Goal: Check status: Check status

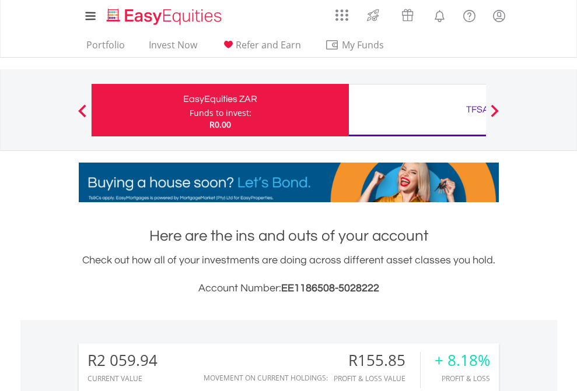
scroll to position [112, 183]
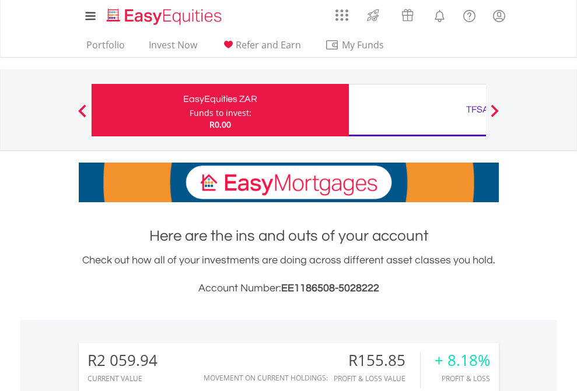
click at [190, 110] on div "Funds to invest:" at bounding box center [221, 113] width 62 height 12
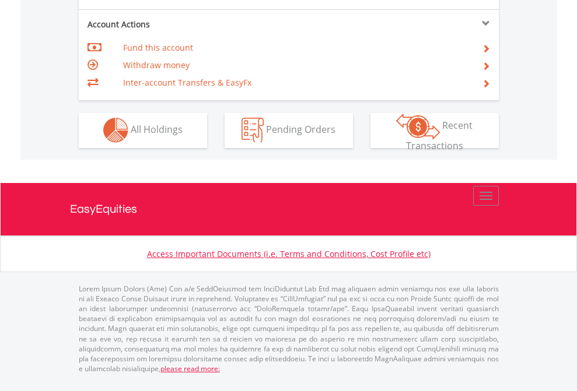
scroll to position [1091, 0]
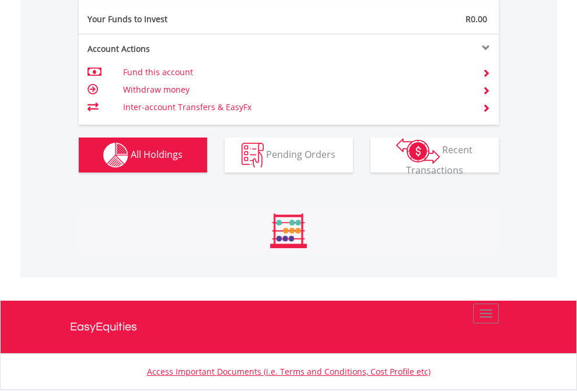
scroll to position [112, 183]
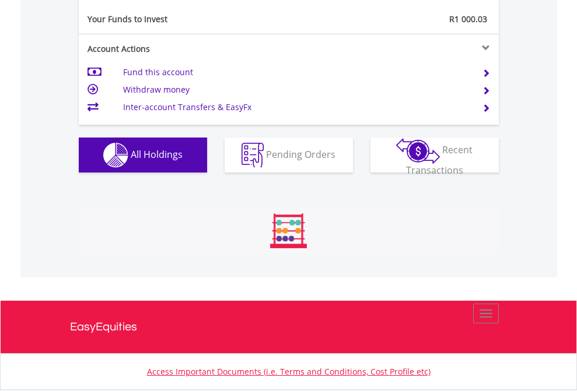
scroll to position [112, 183]
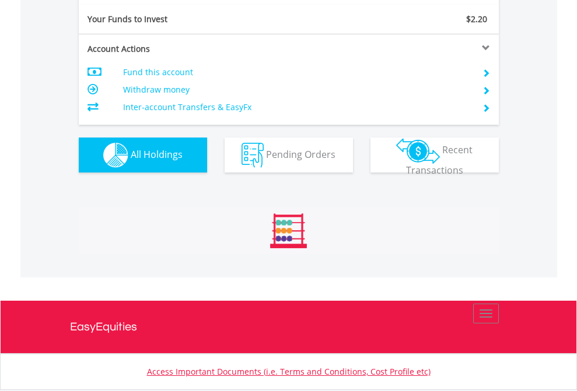
scroll to position [112, 183]
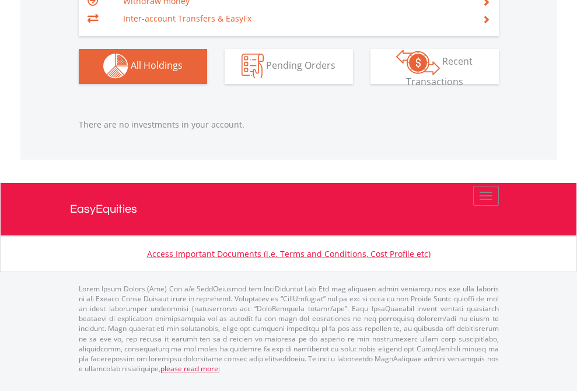
scroll to position [1155, 0]
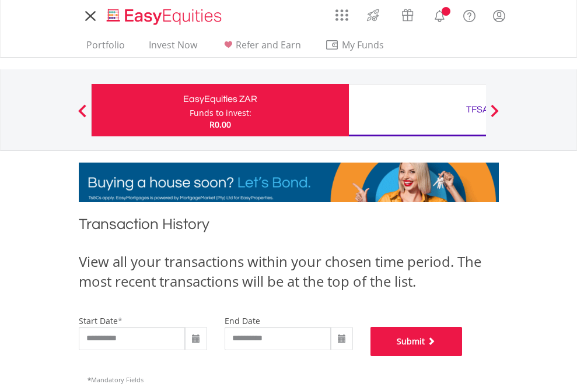
click at [463, 356] on button "Submit" at bounding box center [416, 341] width 92 height 29
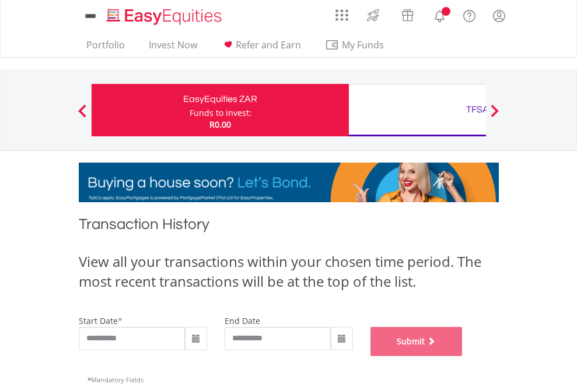
scroll to position [473, 0]
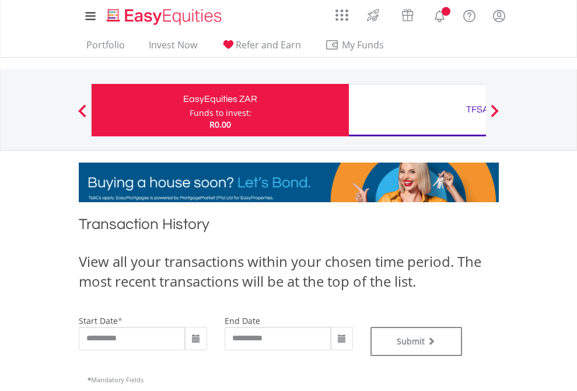
click at [417, 110] on div "TFSA" at bounding box center [477, 110] width 243 height 16
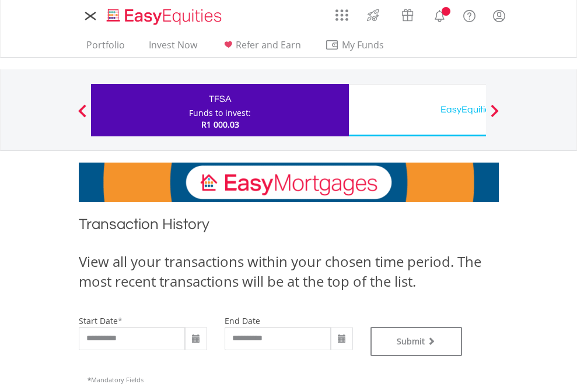
type input "**********"
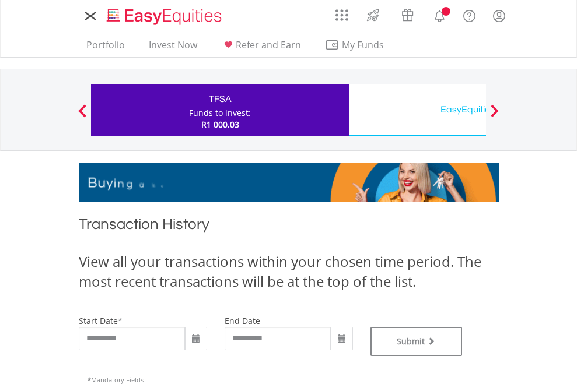
type input "**********"
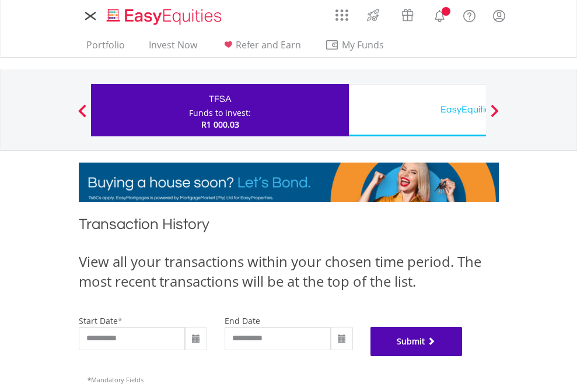
click at [463, 356] on button "Submit" at bounding box center [416, 341] width 92 height 29
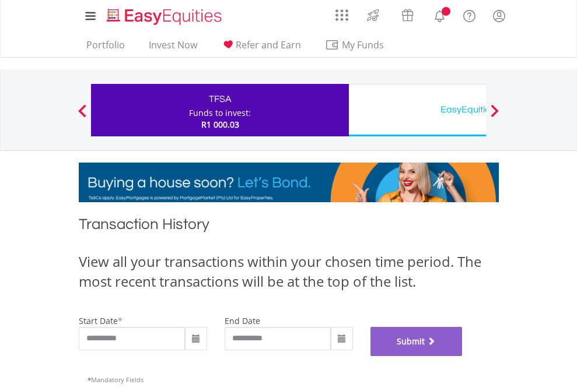
scroll to position [473, 0]
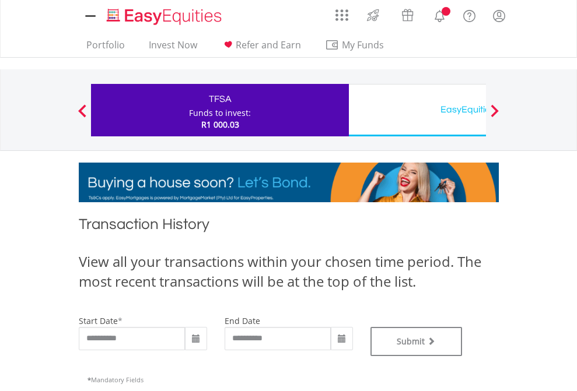
click at [417, 110] on div "EasyEquities USD" at bounding box center [477, 110] width 243 height 16
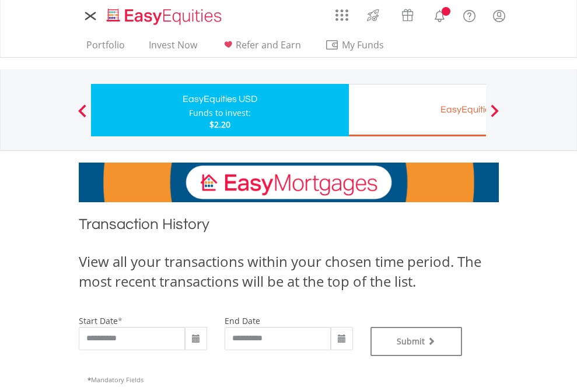
type input "**********"
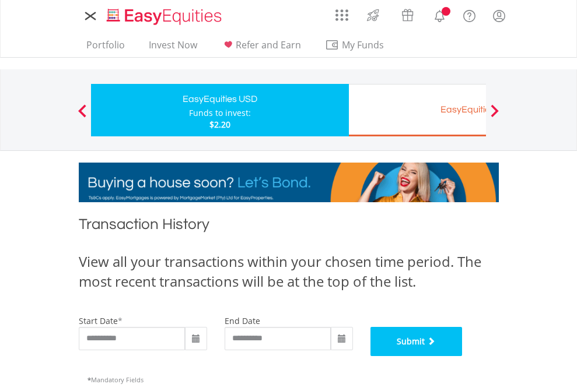
click at [463, 356] on button "Submit" at bounding box center [416, 341] width 92 height 29
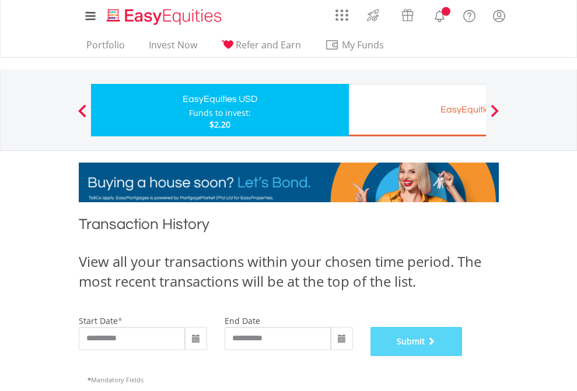
scroll to position [473, 0]
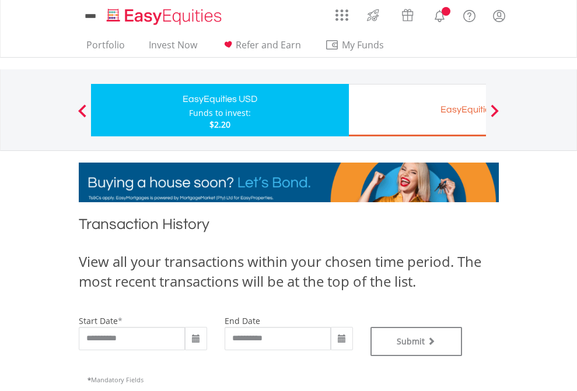
click at [417, 110] on div "EasyEquities EUR" at bounding box center [477, 110] width 243 height 16
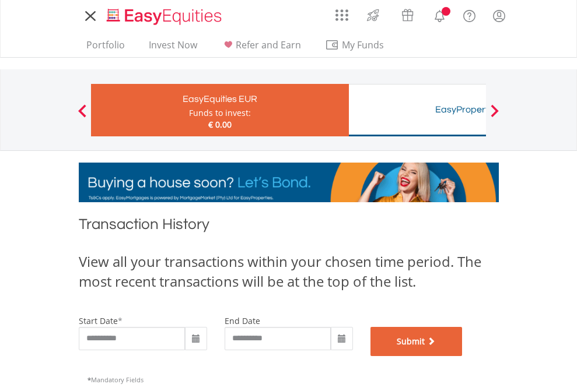
click at [463, 356] on button "Submit" at bounding box center [416, 341] width 92 height 29
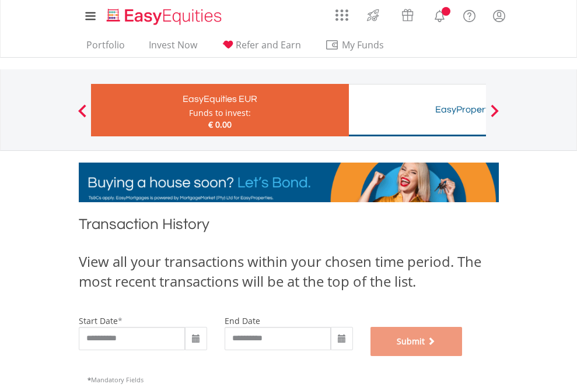
scroll to position [473, 0]
